Goal: Task Accomplishment & Management: Use online tool/utility

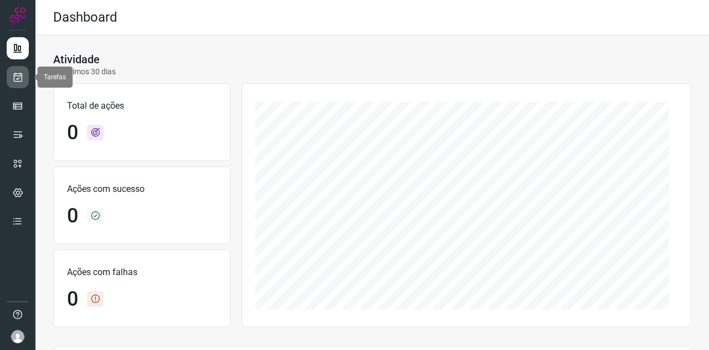
click at [19, 71] on icon at bounding box center [18, 76] width 12 height 11
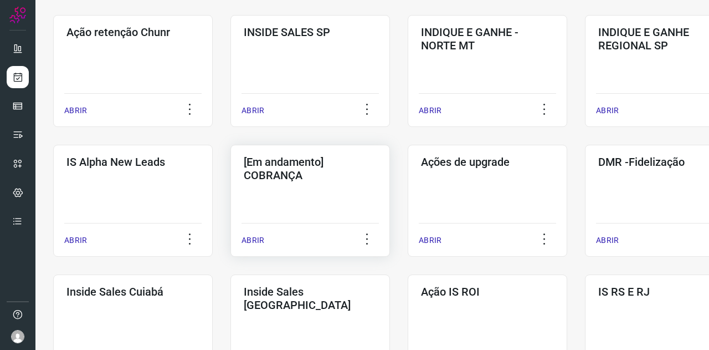
click at [408, 183] on div "[Em andamento] COBRANÇA ABRIR" at bounding box center [488, 201] width 160 height 112
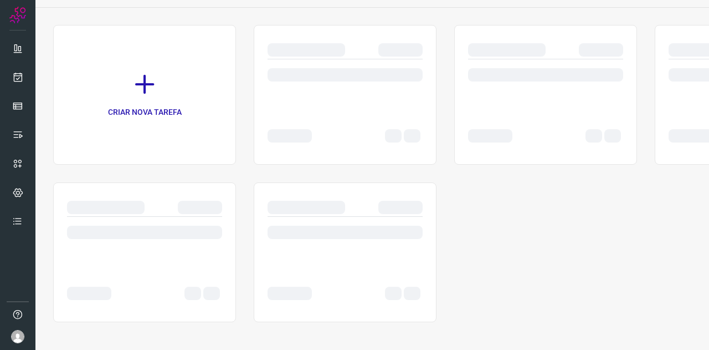
scroll to position [63, 0]
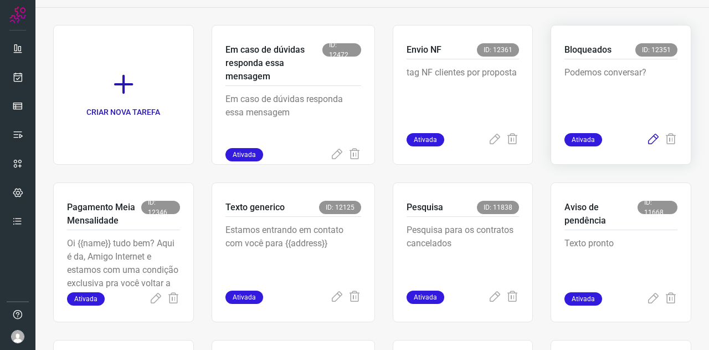
click at [647, 140] on icon at bounding box center [653, 139] width 13 height 13
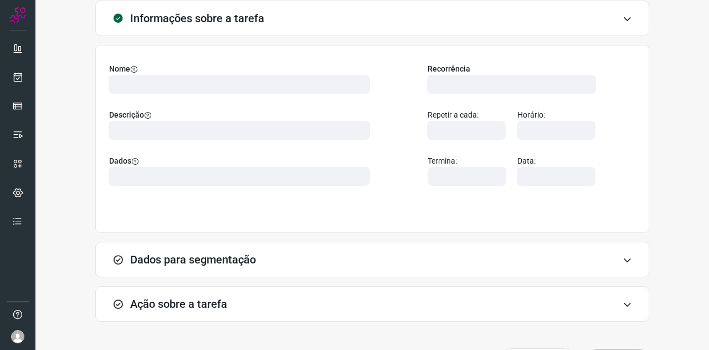
type input "569901"
type input "420621"
type input "ce0450f2-f722-4c34-a038-47adef28190d"
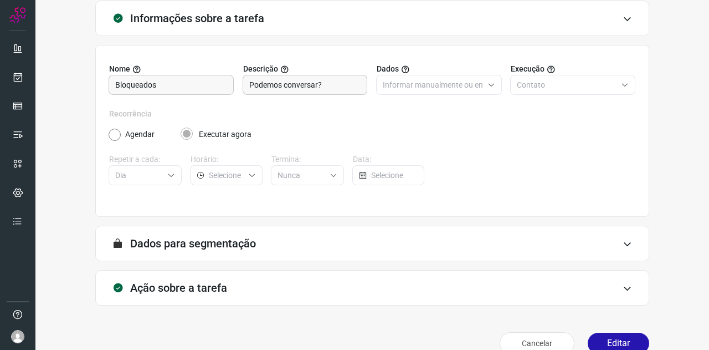
type input "Clientes Bloqueados - Texto generico"
type input "Amigo 0800"
type input "Cobrança"
click at [234, 287] on div "Ação sobre a tarefa" at bounding box center [372, 287] width 554 height 35
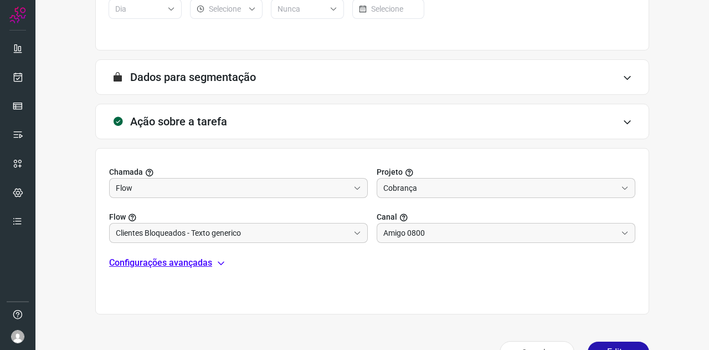
click at [182, 263] on p "Configurações avançadas" at bounding box center [160, 262] width 103 height 13
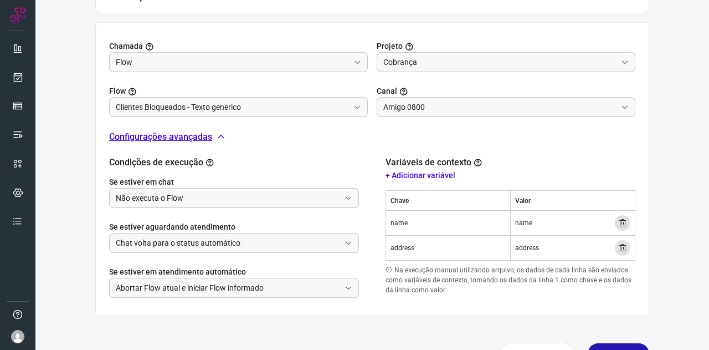
scroll to position [385, 0]
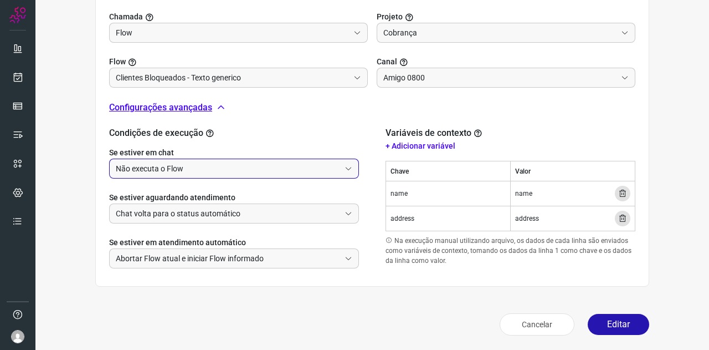
click at [183, 167] on input "Não executa o Flow" at bounding box center [228, 168] width 224 height 19
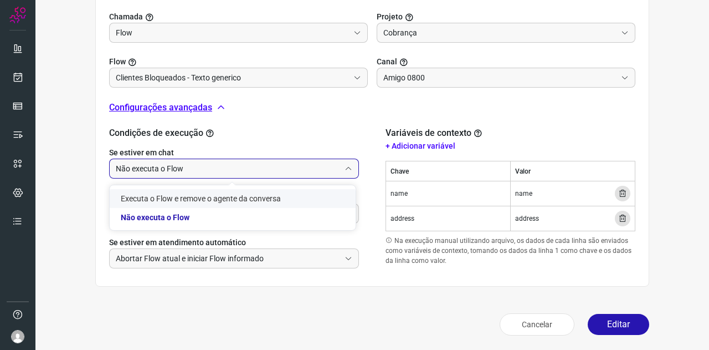
click at [192, 195] on li "Executa o Flow e remove o agente da conversa" at bounding box center [233, 198] width 246 height 19
type input "Executa o Flow e remove o agente da conversa"
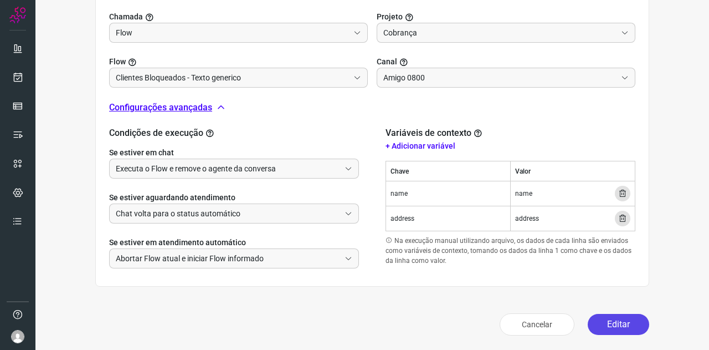
click at [614, 326] on button "Editar" at bounding box center [619, 324] width 62 height 21
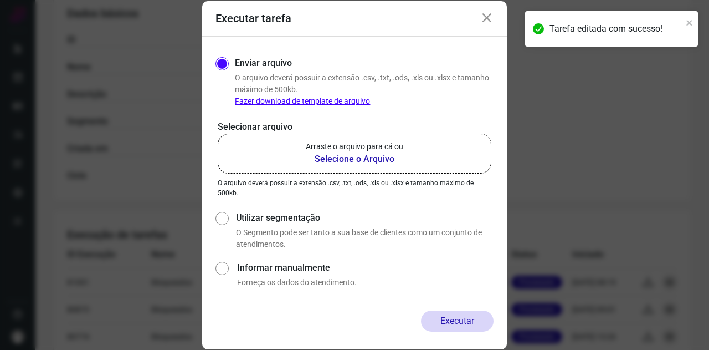
click at [355, 155] on b "Selecione o Arquivo" at bounding box center [355, 158] width 98 height 13
click at [0, 0] on input "Arraste o arquivo para cá ou Selecione o Arquivo" at bounding box center [0, 0] width 0 height 0
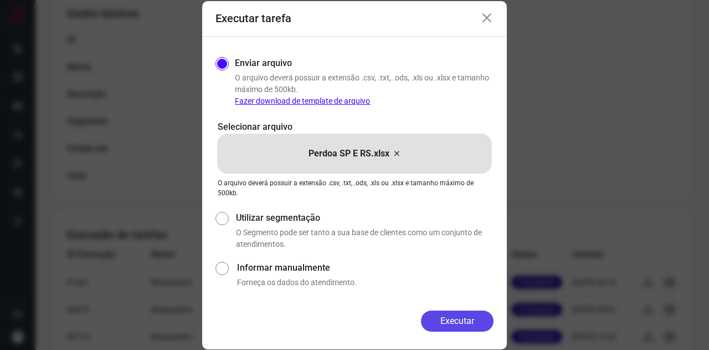
click at [463, 319] on button "Executar" at bounding box center [457, 320] width 73 height 21
